Goal: Task Accomplishment & Management: Manage account settings

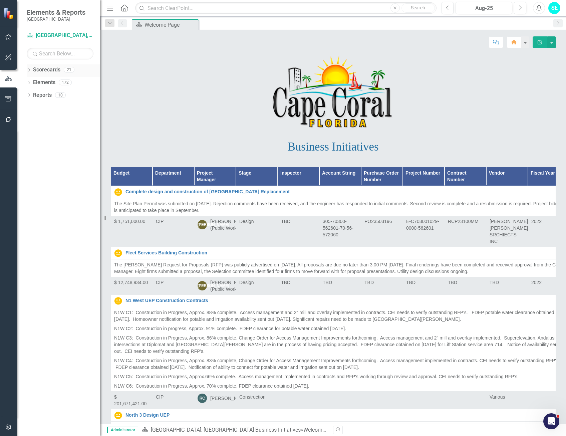
click at [28, 70] on icon "Dropdown" at bounding box center [29, 71] width 5 height 4
click at [46, 92] on link "[GEOGRAPHIC_DATA], [GEOGRAPHIC_DATA] Strategic Plan" at bounding box center [68, 95] width 63 height 8
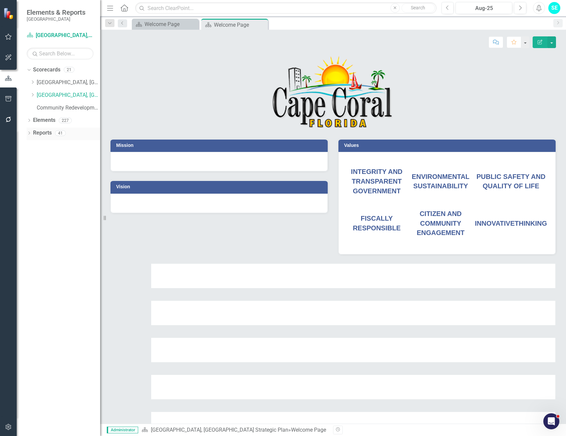
click at [28, 133] on icon "Dropdown" at bounding box center [29, 134] width 5 height 4
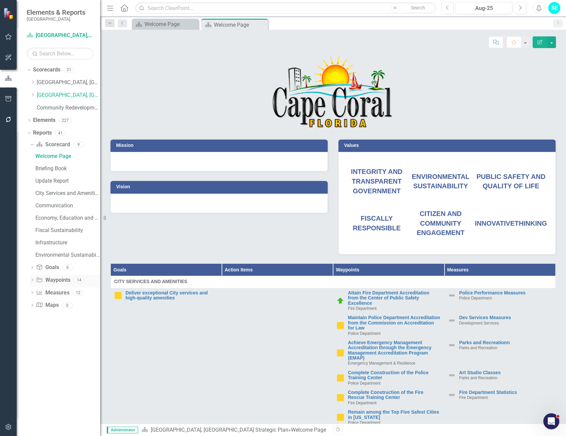
click at [32, 280] on icon "Dropdown" at bounding box center [32, 281] width 5 height 4
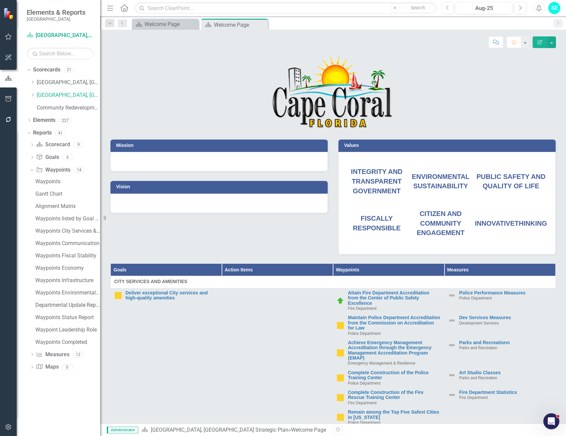
click at [62, 306] on div "Departmental Update Report" at bounding box center [67, 305] width 65 height 6
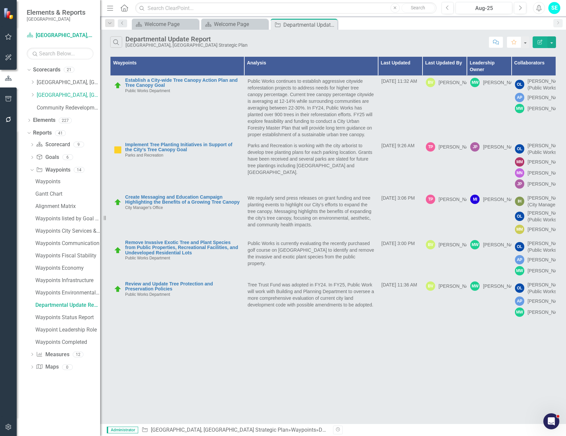
click at [539, 42] on icon "button" at bounding box center [539, 42] width 5 height 5
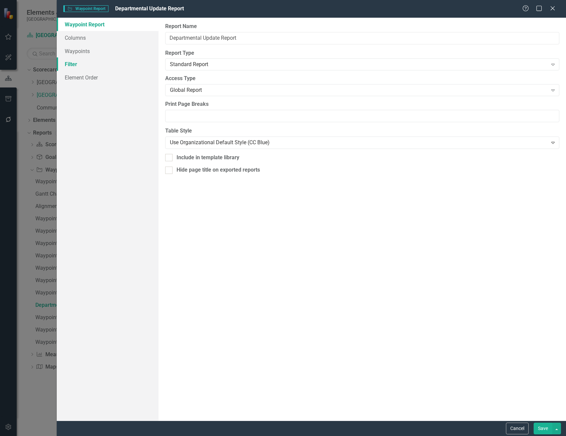
click at [96, 60] on link "Filter" at bounding box center [108, 63] width 102 height 13
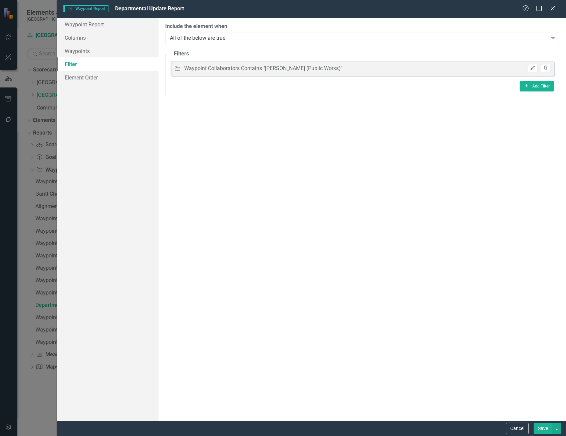
click at [532, 70] on button "Edit" at bounding box center [532, 68] width 10 height 9
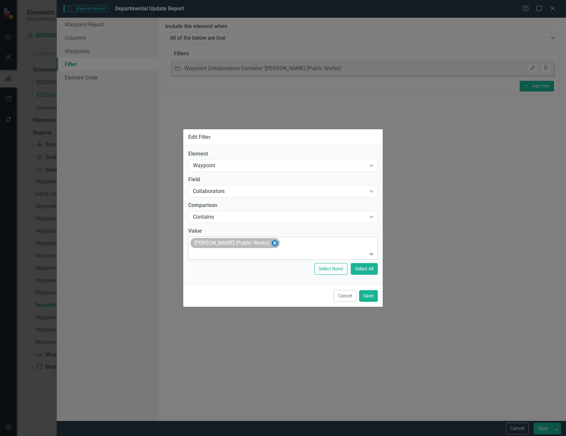
click at [273, 242] on icon "Remove Omar Leon (Public Works)" at bounding box center [274, 242] width 3 height 3
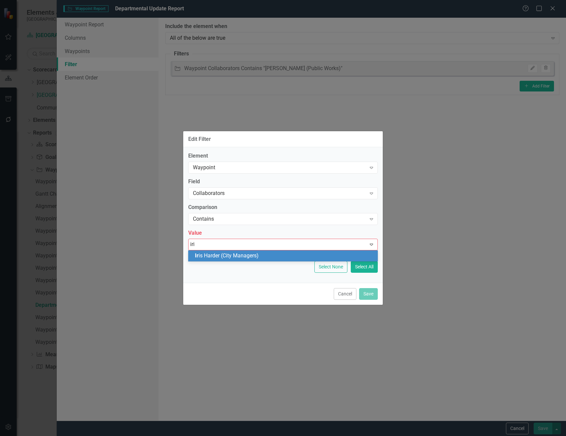
type input "iris"
click at [297, 252] on div "[PERSON_NAME] (City Managers)" at bounding box center [284, 256] width 179 height 8
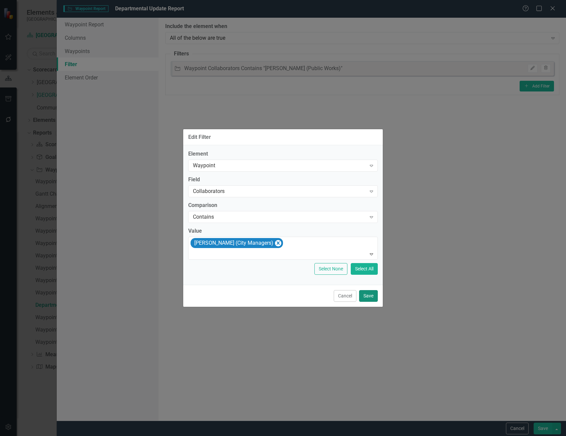
click at [368, 294] on button "Save" at bounding box center [368, 296] width 19 height 12
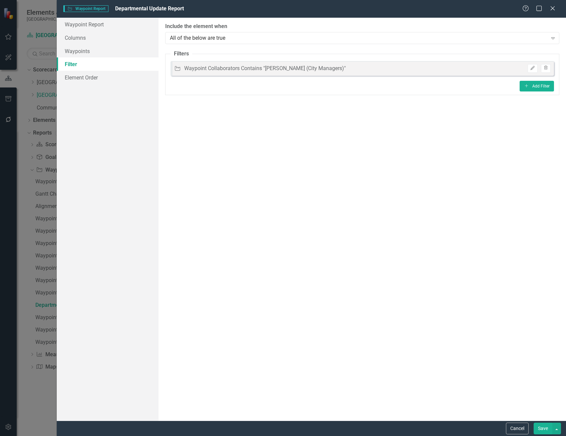
click at [540, 429] on button "Save" at bounding box center [542, 428] width 19 height 12
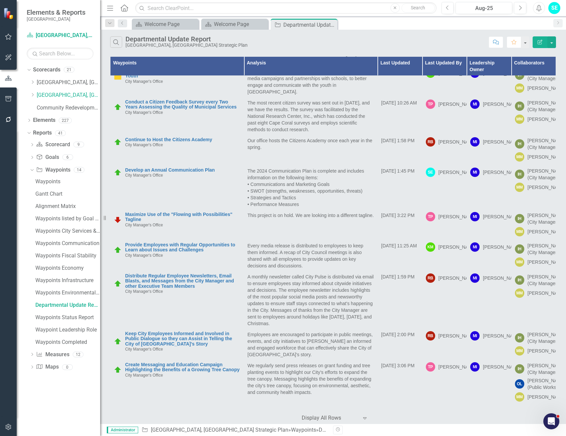
scroll to position [318, 0]
click at [524, 10] on button "Next" at bounding box center [520, 8] width 12 height 12
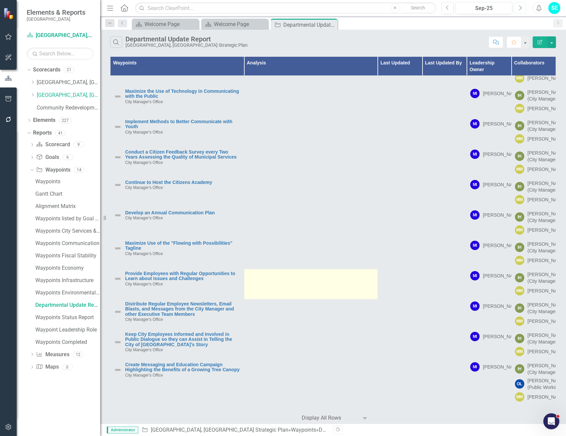
scroll to position [272, 0]
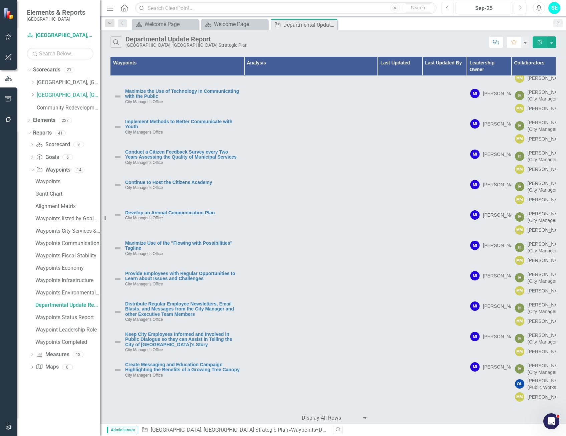
click at [446, 9] on icon "Previous" at bounding box center [448, 8] width 4 height 6
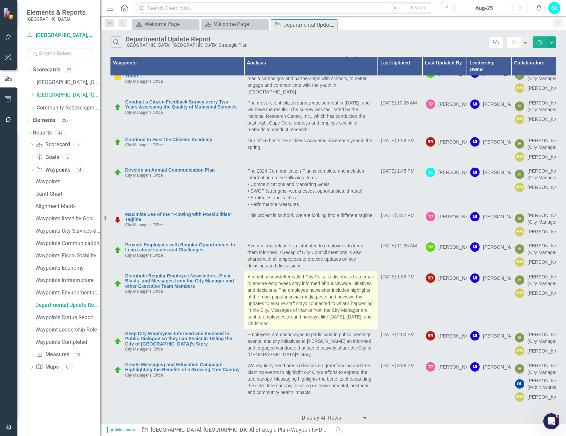
scroll to position [252, 0]
